Goal: Find specific page/section: Find specific page/section

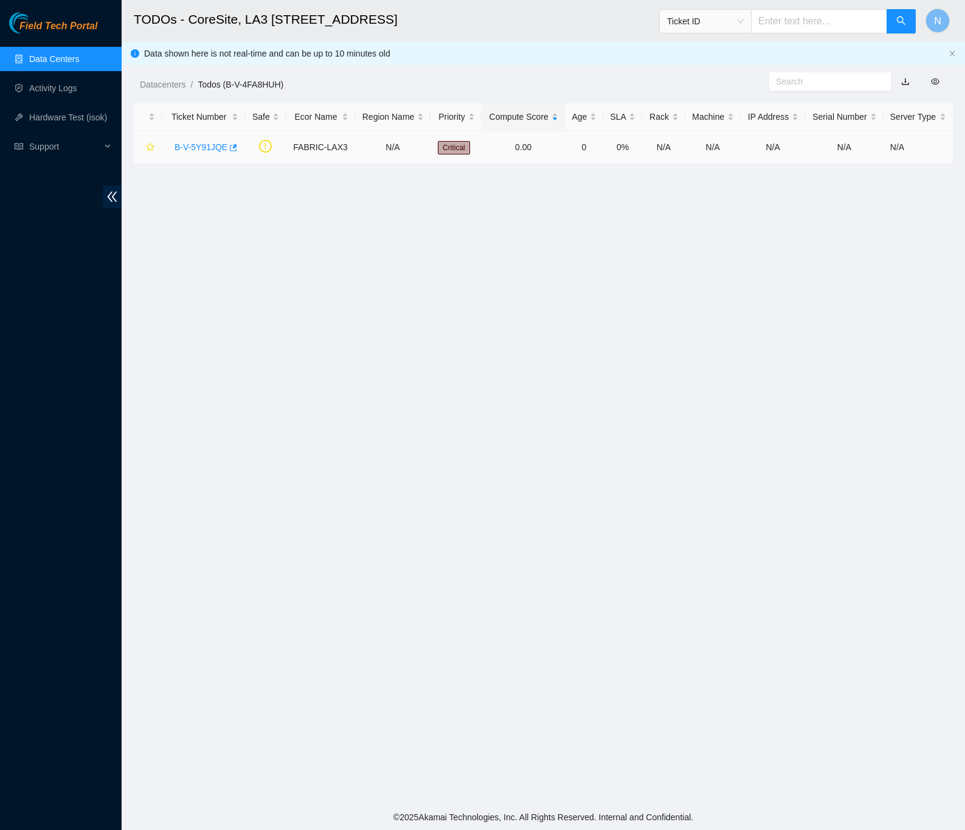
click at [203, 148] on link "B-V-5Y91JQE" at bounding box center [201, 147] width 53 height 10
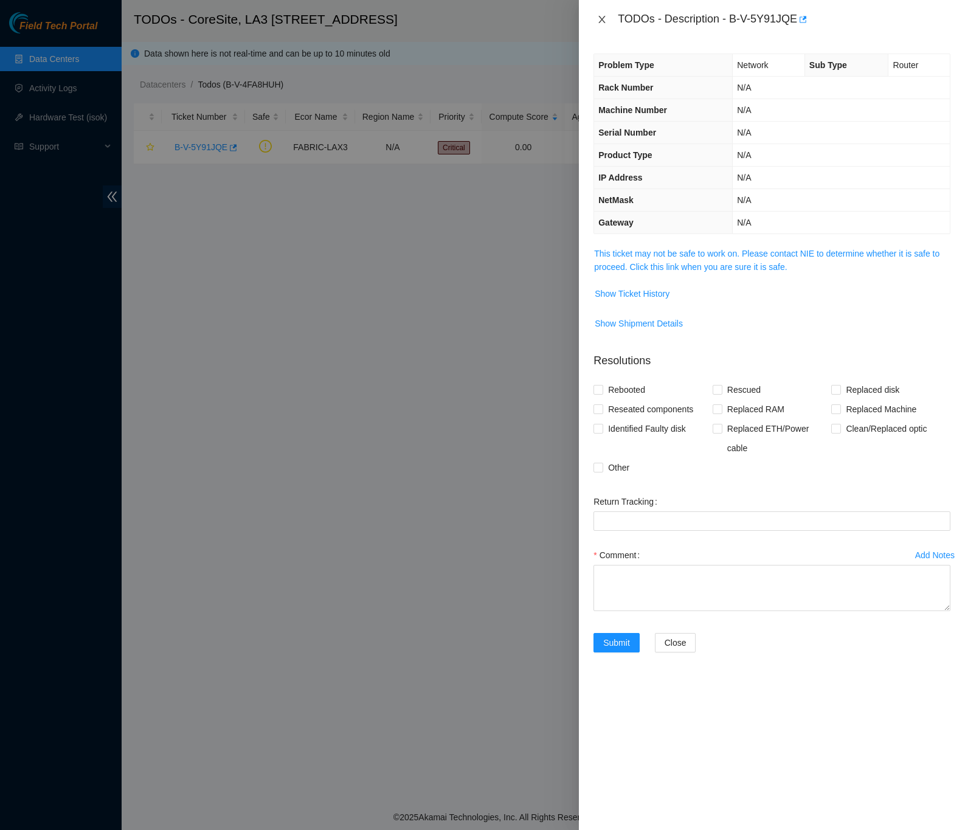
click at [601, 15] on icon "close" at bounding box center [602, 20] width 10 height 10
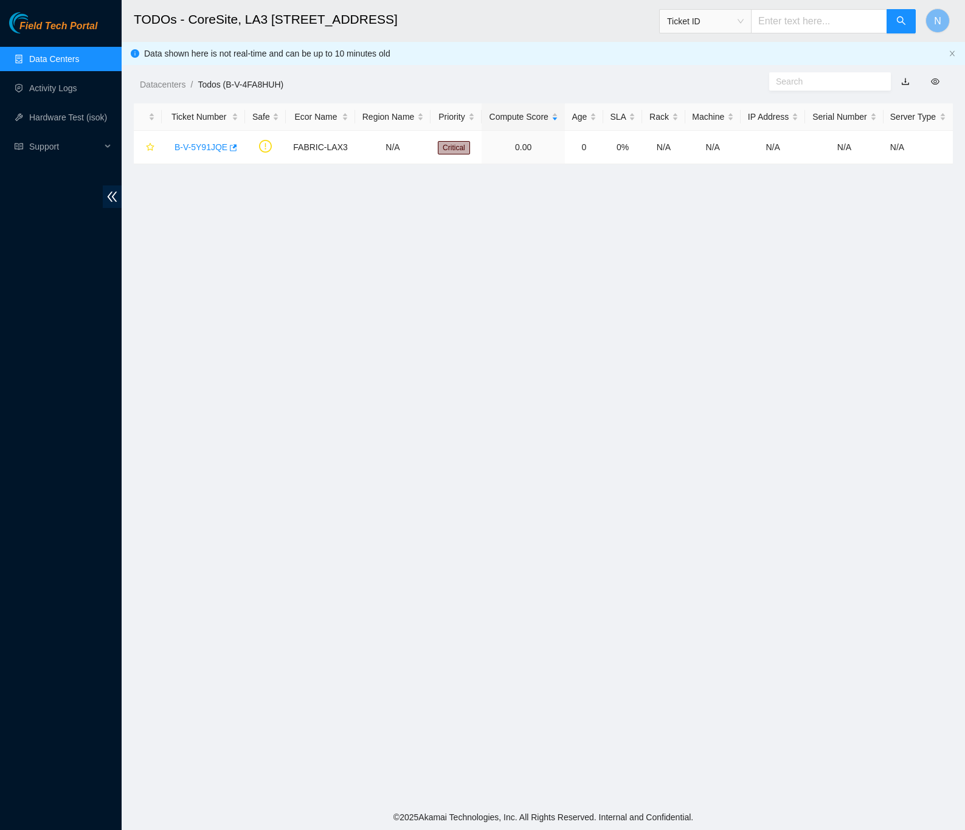
click at [71, 59] on link "Data Centers" at bounding box center [54, 59] width 50 height 10
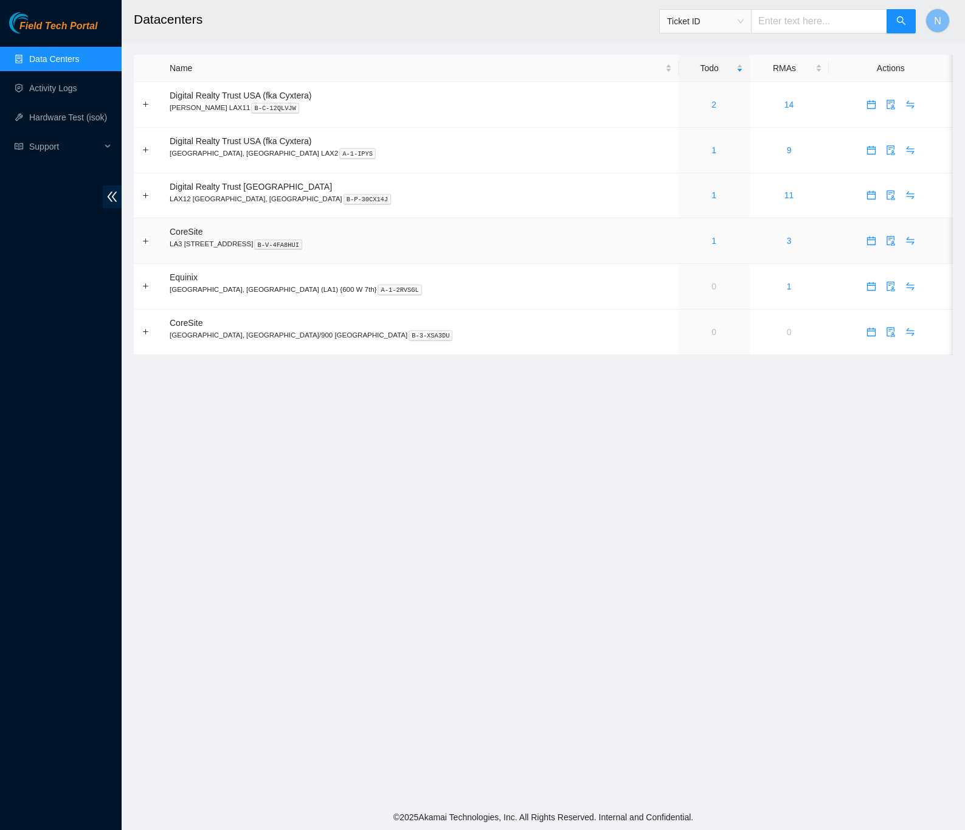
click at [686, 246] on div "1" at bounding box center [715, 240] width 58 height 13
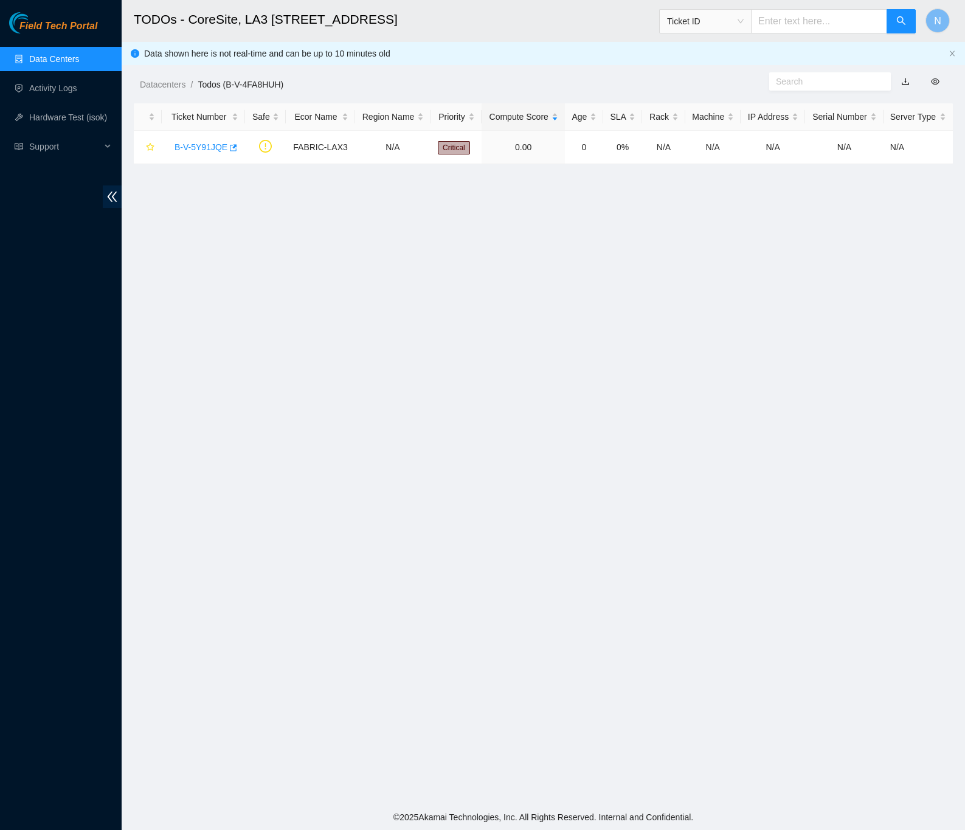
click at [63, 54] on link "Data Centers" at bounding box center [54, 59] width 50 height 10
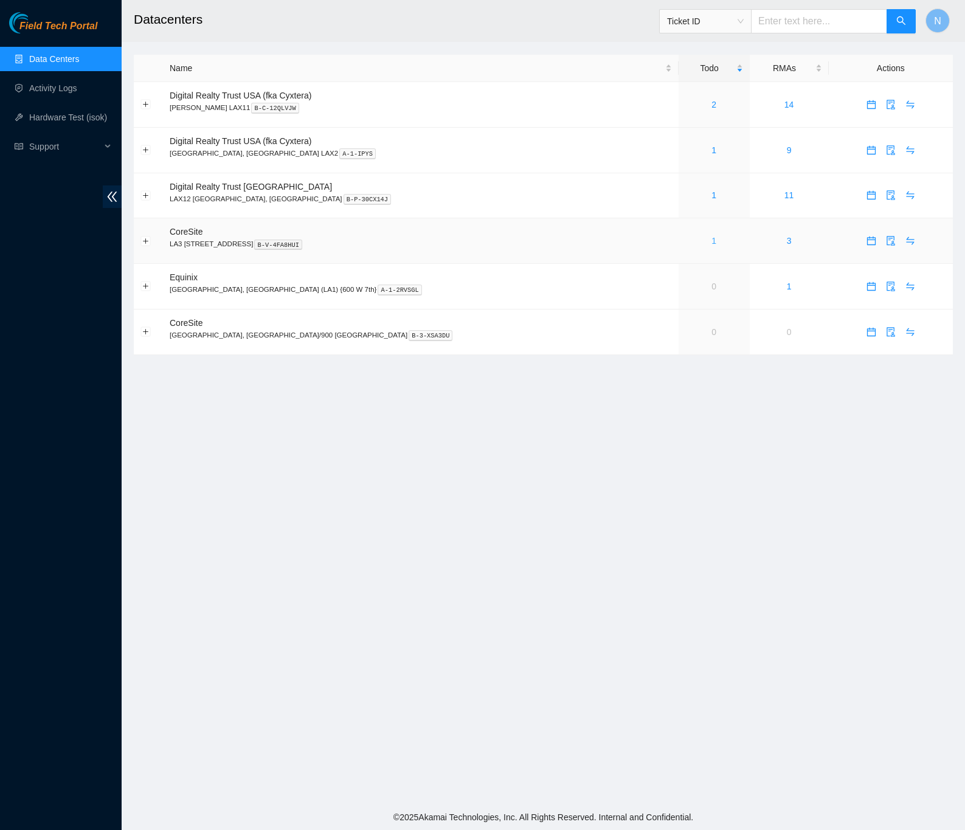
click at [712, 245] on link "1" at bounding box center [714, 241] width 5 height 10
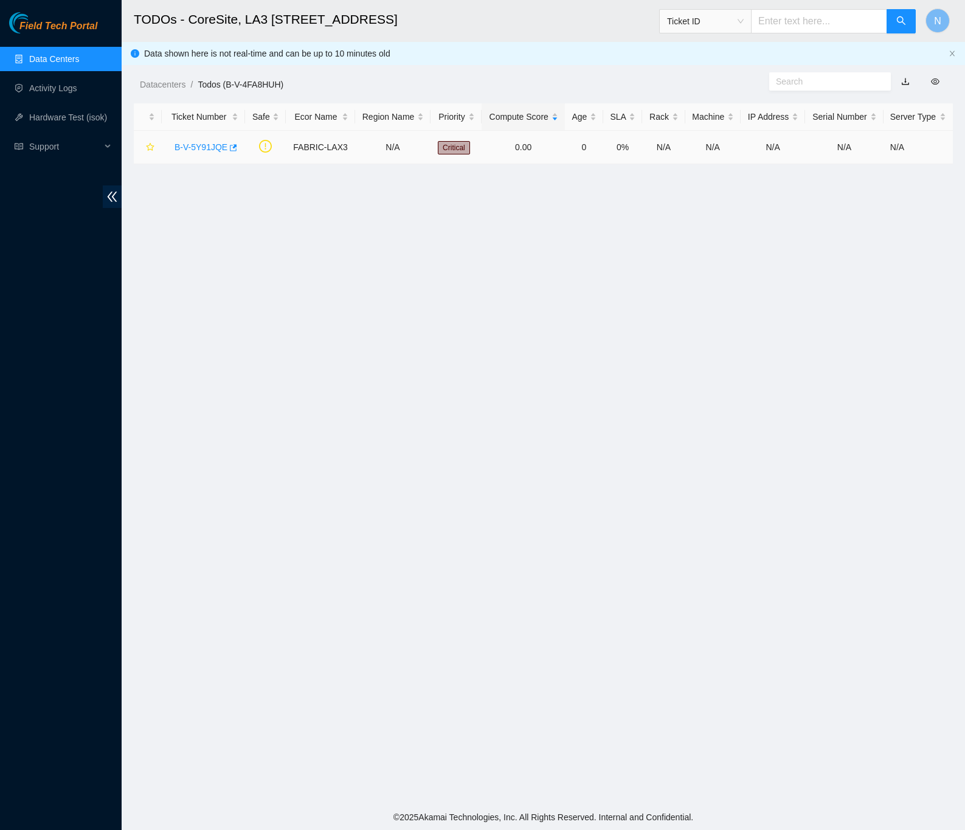
click at [198, 147] on link "B-V-5Y91JQE" at bounding box center [201, 147] width 53 height 10
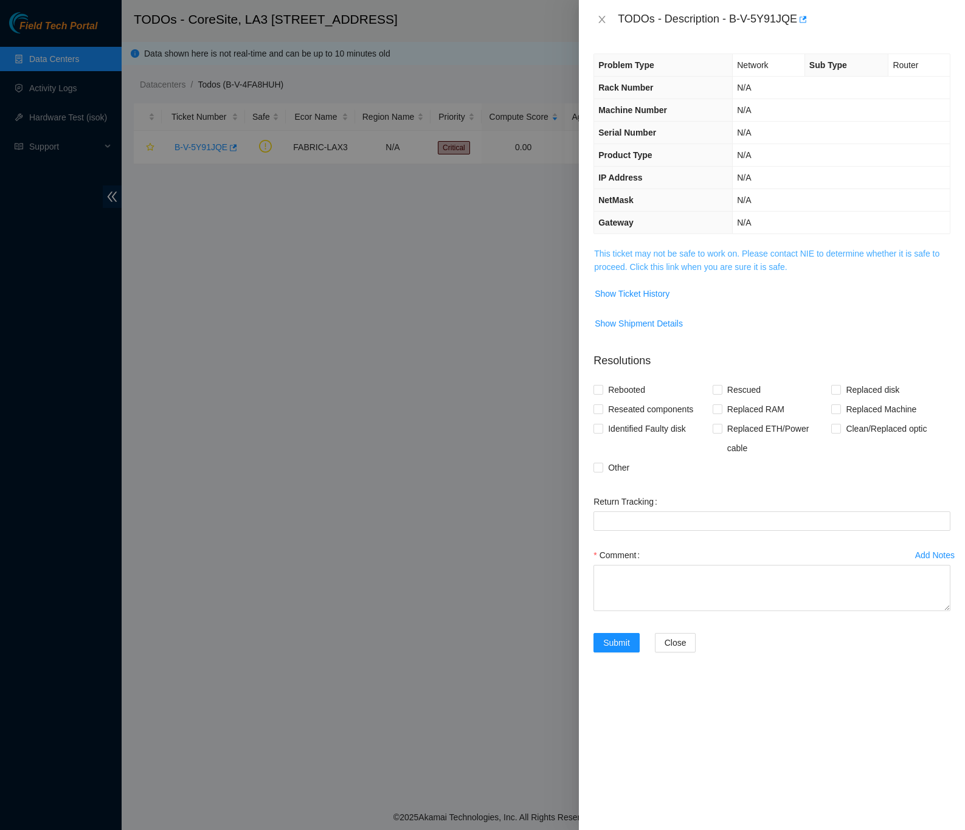
click at [689, 271] on link "This ticket may not be safe to work on. Please contact NIE to determine whether…" at bounding box center [766, 260] width 345 height 23
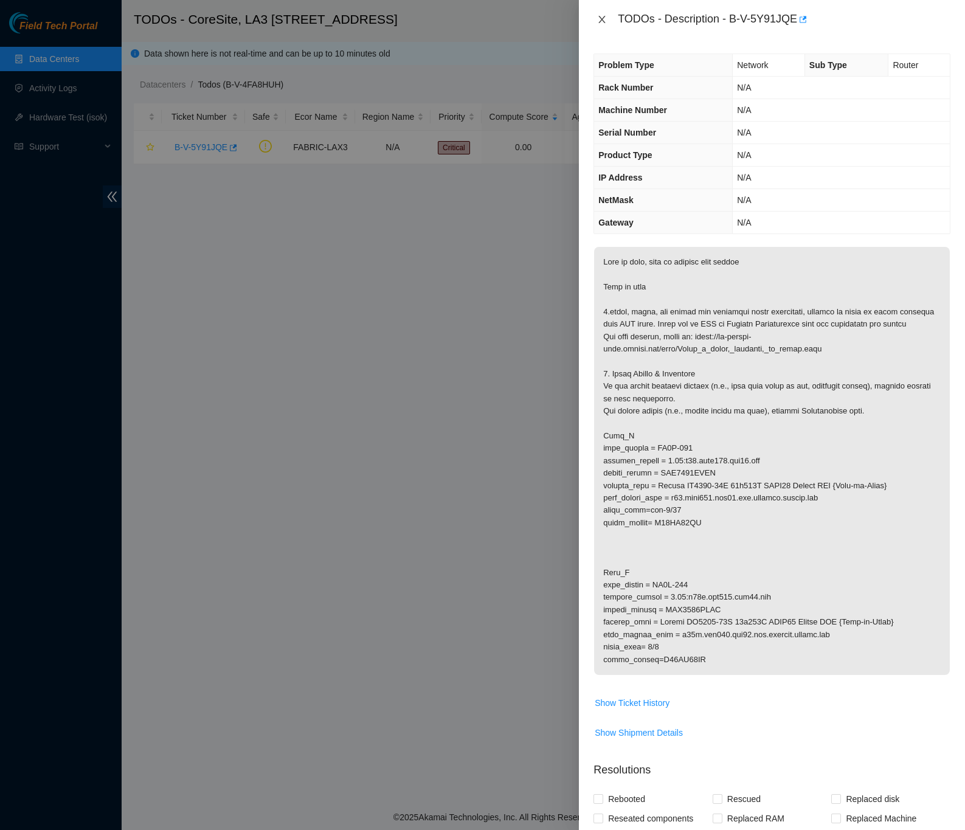
click at [602, 19] on icon "close" at bounding box center [602, 19] width 7 height 7
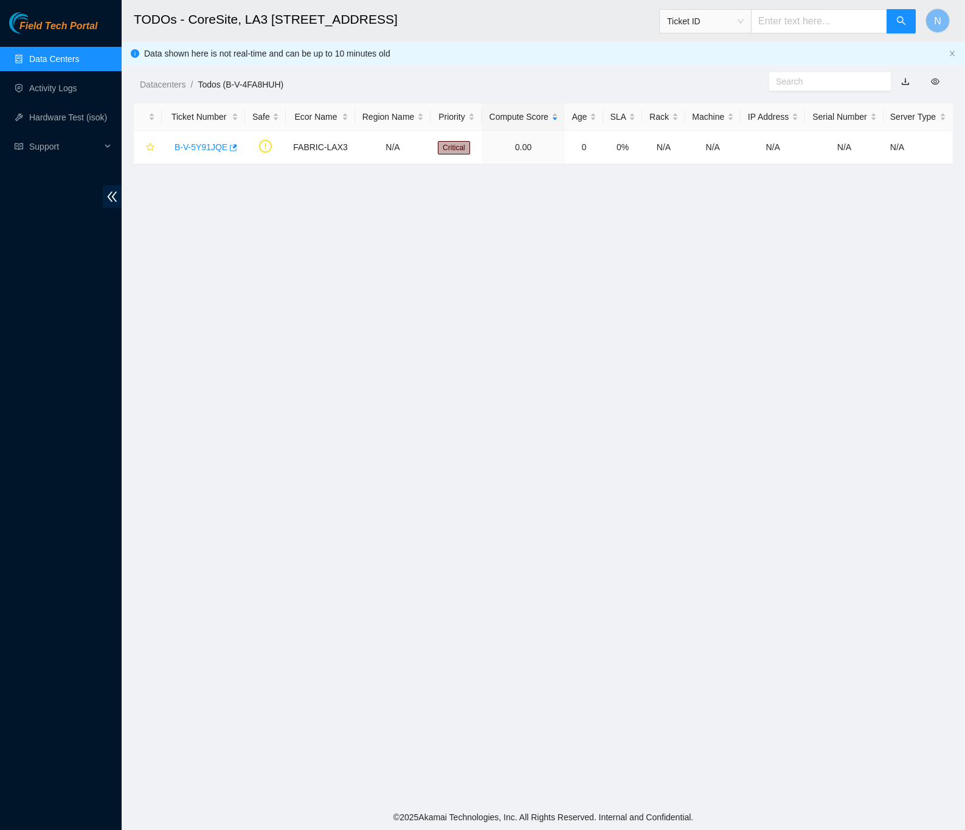
click at [59, 61] on link "Data Centers" at bounding box center [54, 59] width 50 height 10
